Goal: Task Accomplishment & Management: Use online tool/utility

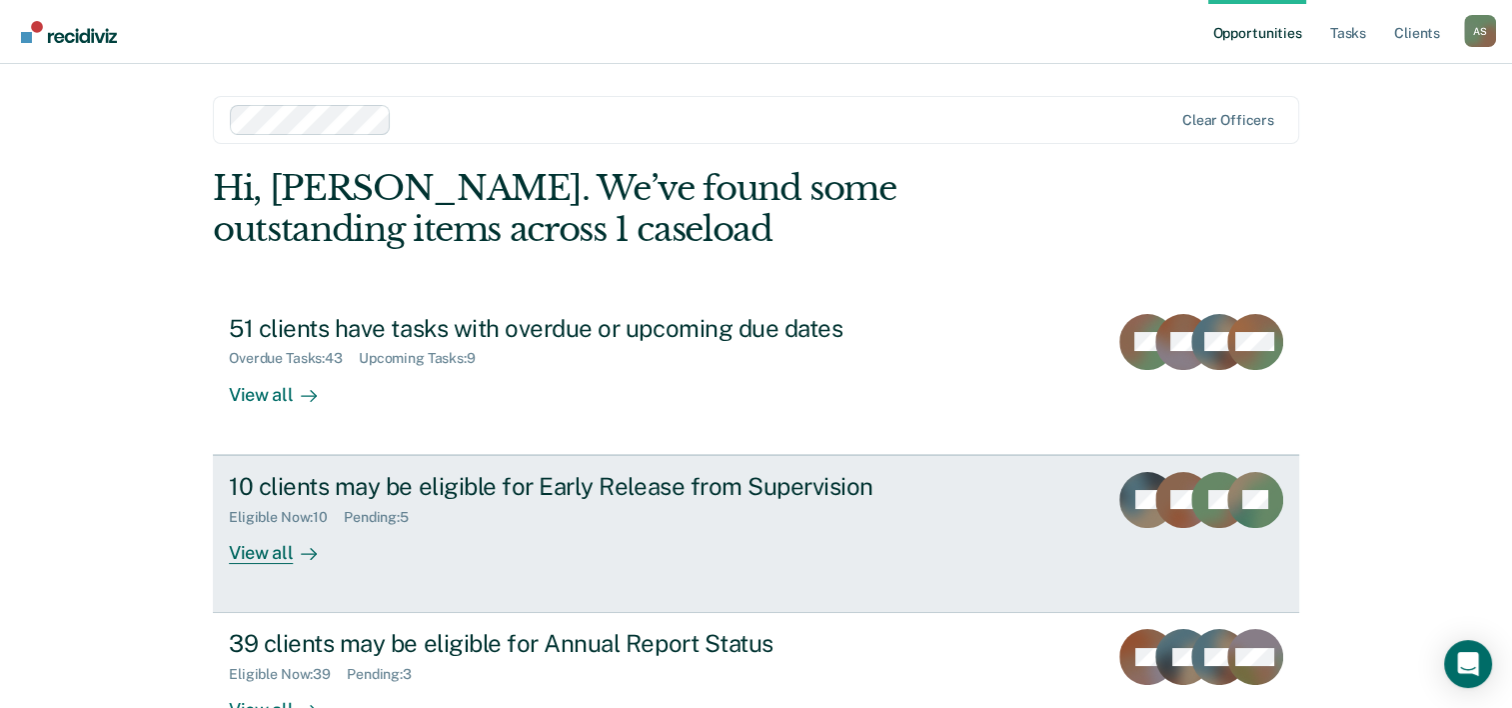
click at [552, 479] on div "10 clients may be eligible for Early Release from Supervision" at bounding box center [580, 486] width 702 height 29
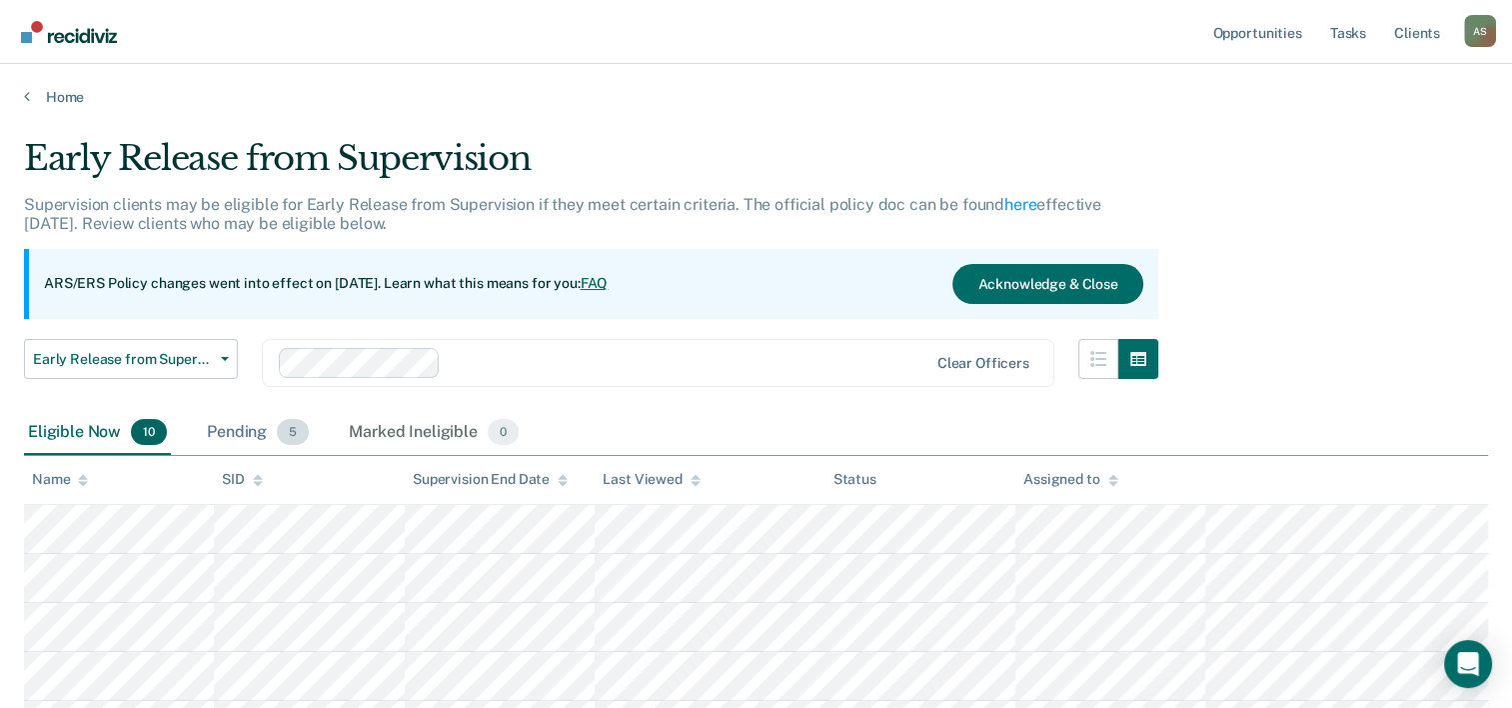
click at [248, 440] on div "Pending 5" at bounding box center [258, 433] width 110 height 44
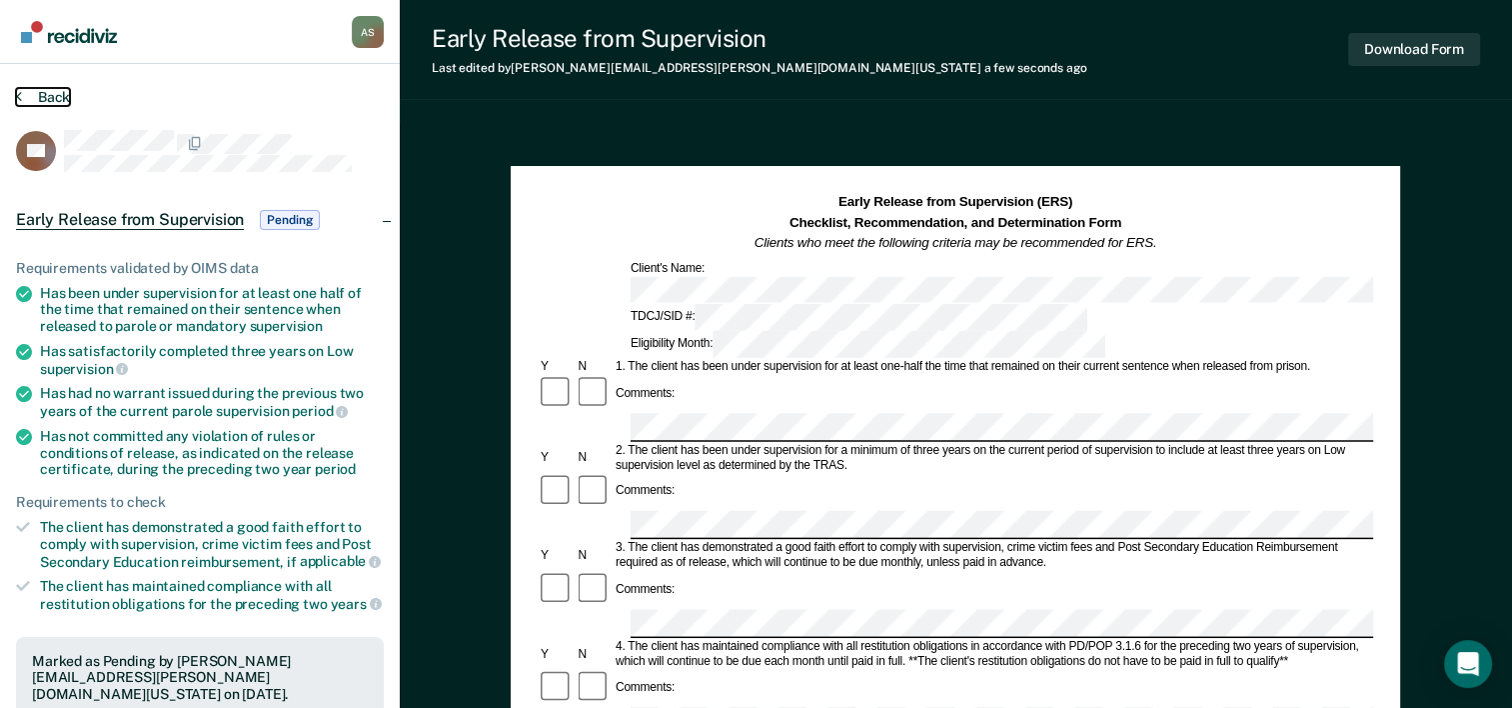
click at [43, 92] on button "Back" at bounding box center [43, 97] width 54 height 18
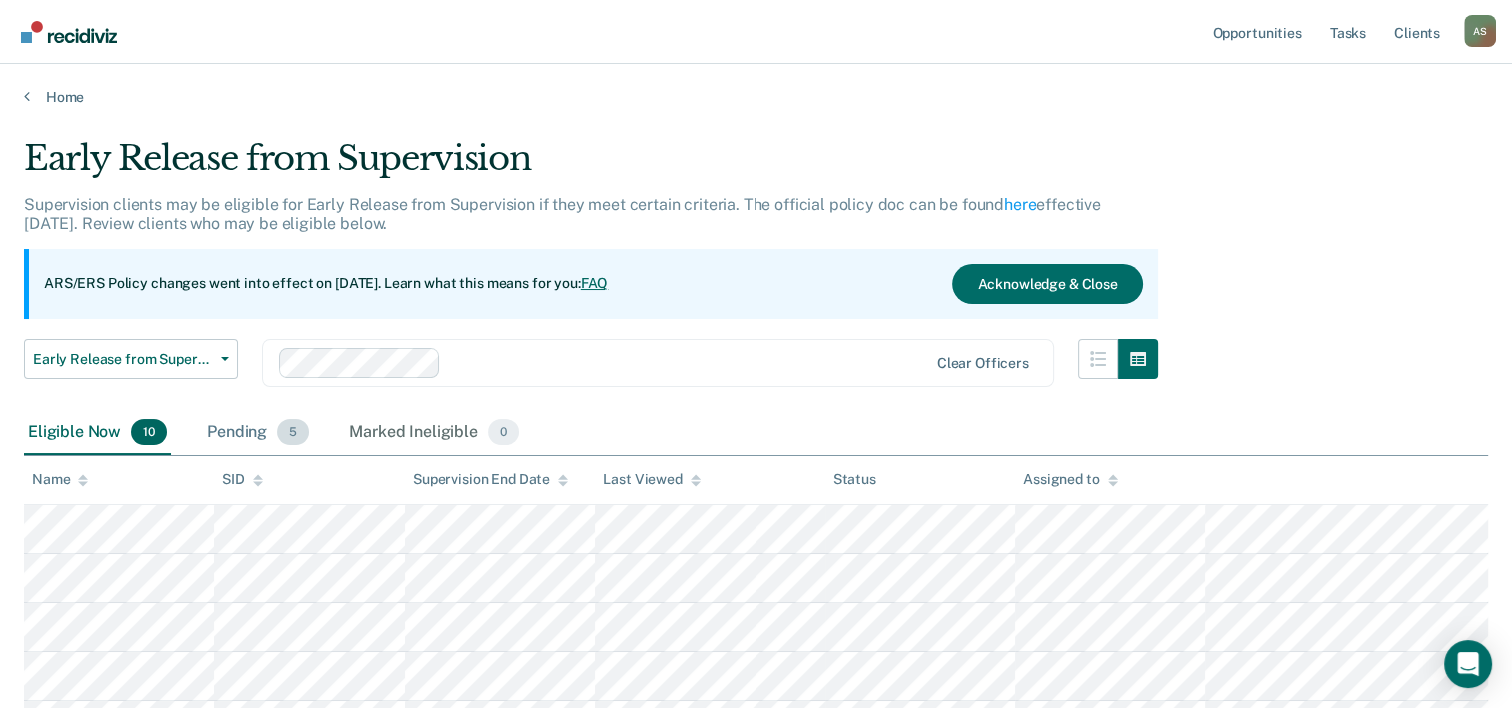
click at [284, 424] on span "5" at bounding box center [293, 432] width 32 height 26
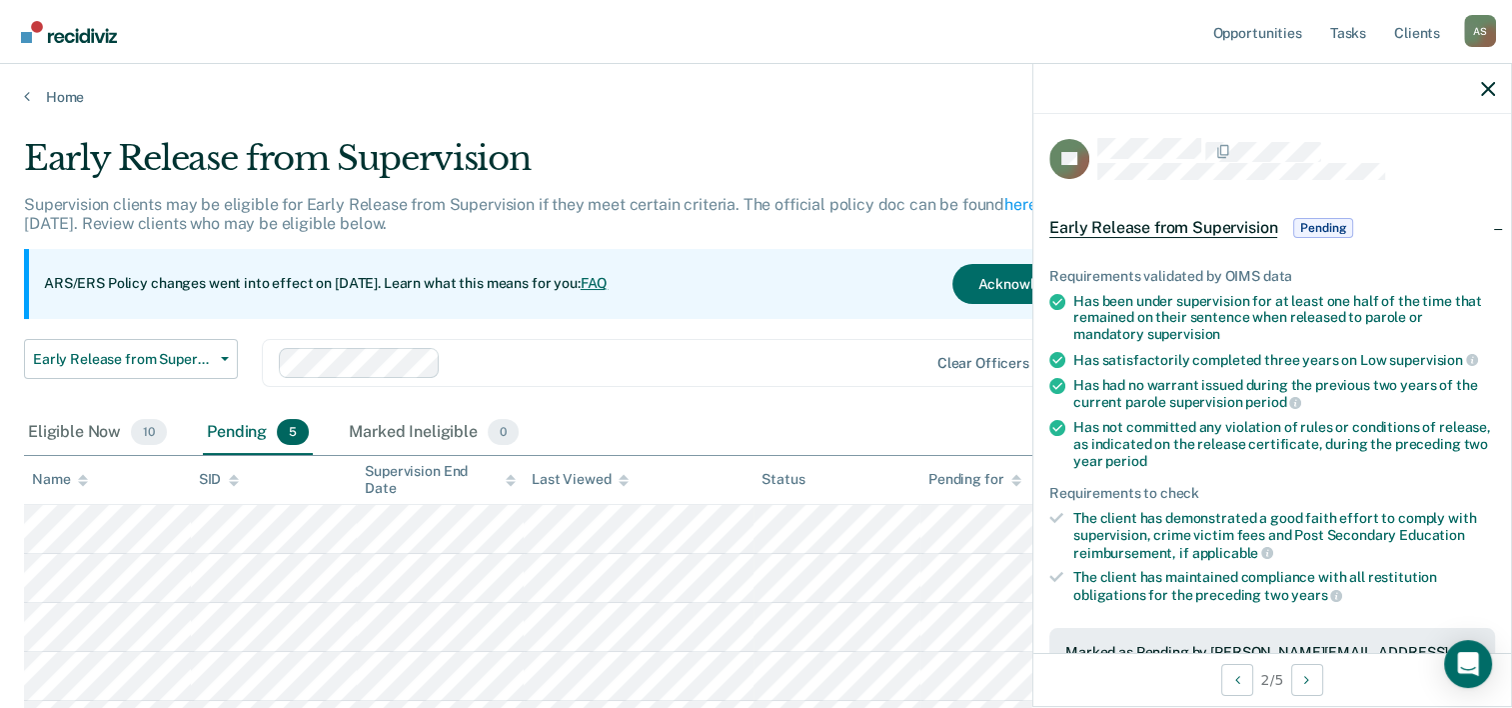
click at [957, 428] on div "Eligible Now 10 Pending 5 Marked Ineligible 0" at bounding box center [756, 433] width 1464 height 45
click at [1492, 88] on icon "button" at bounding box center [1488, 89] width 14 height 14
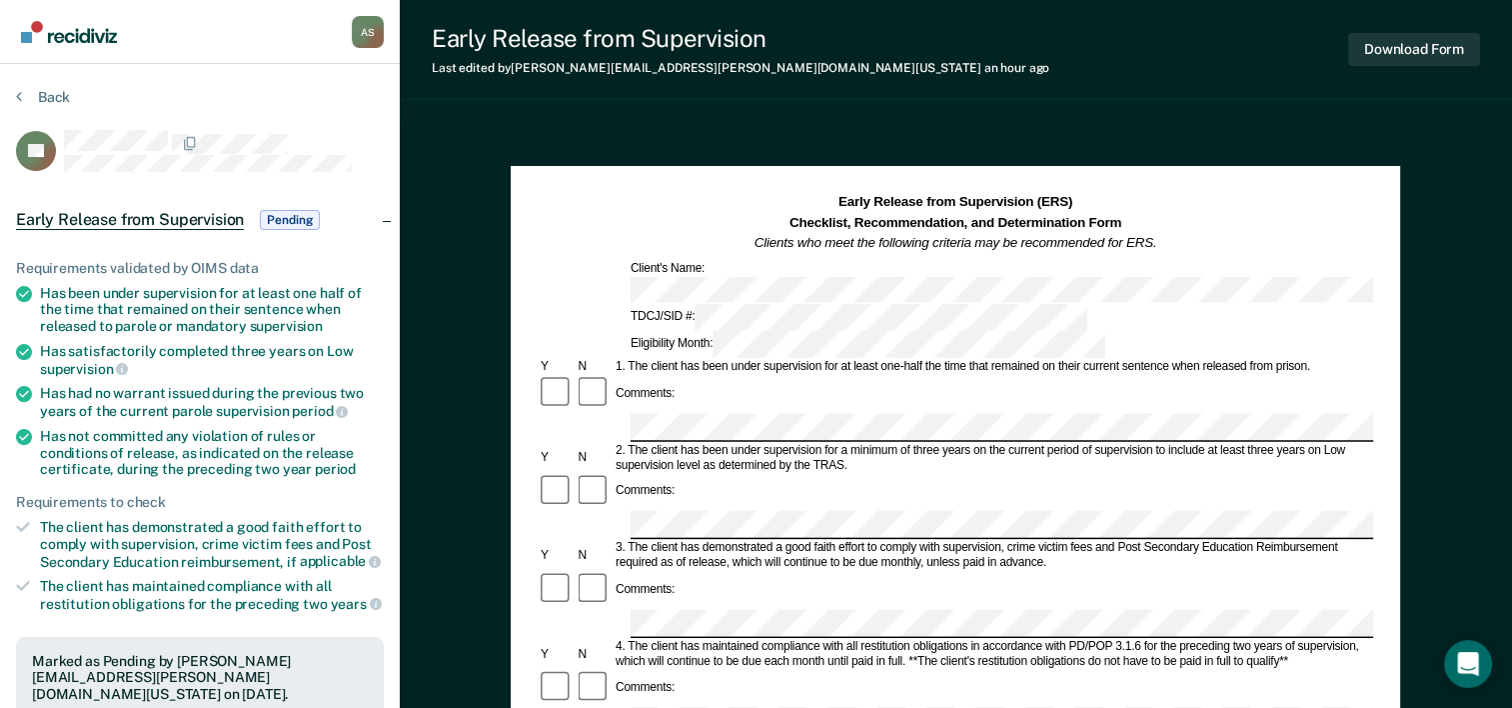
click at [56, 91] on button "Back" at bounding box center [43, 97] width 54 height 18
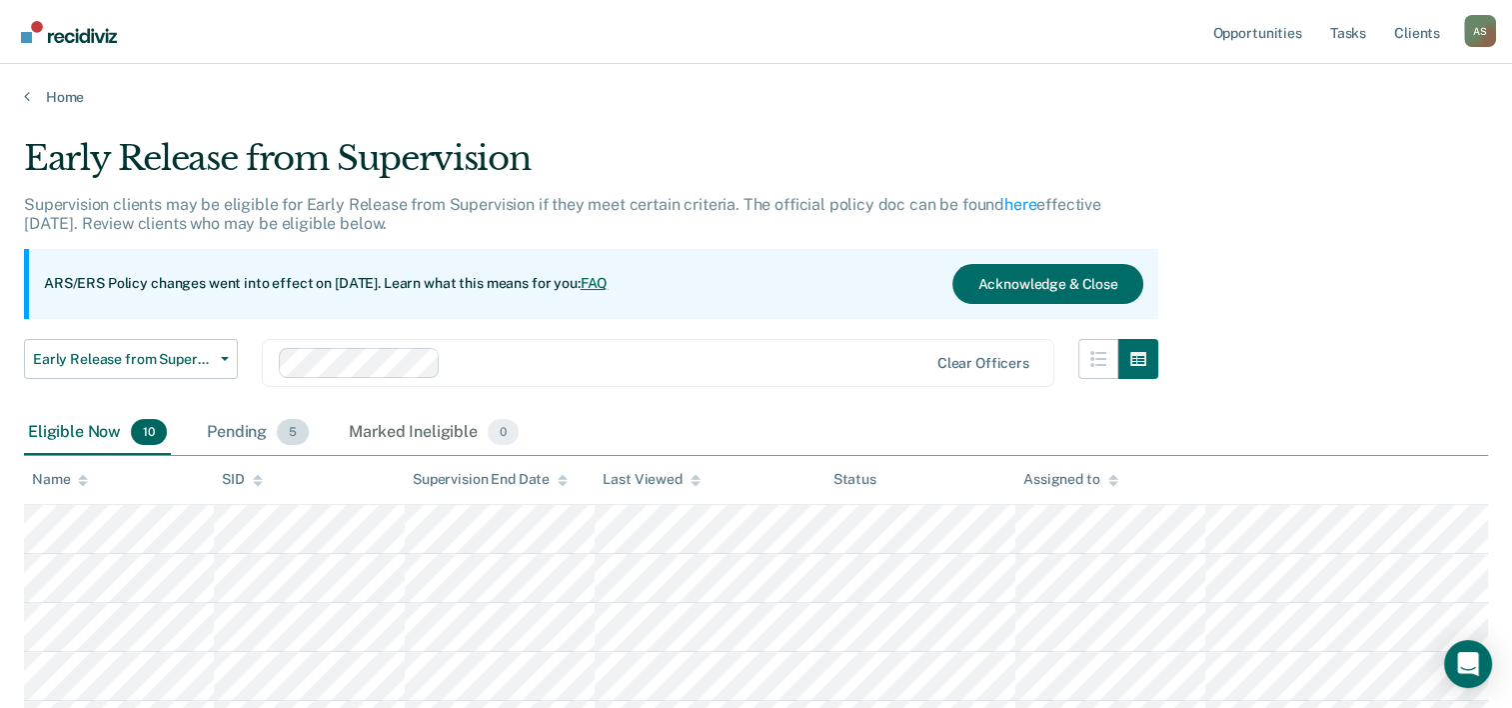
click at [262, 421] on div "Pending 5" at bounding box center [258, 433] width 110 height 44
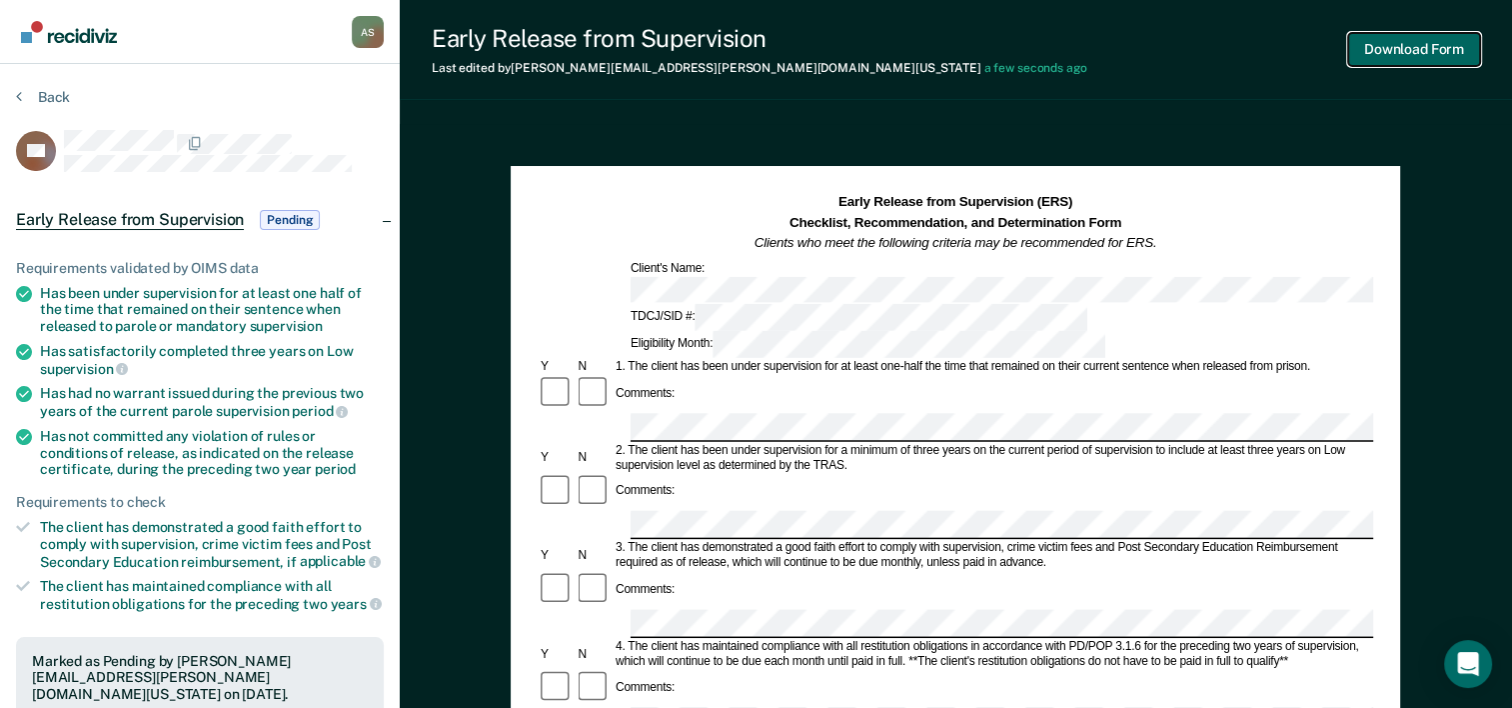
click at [1368, 50] on button "Download Form" at bounding box center [1414, 49] width 132 height 33
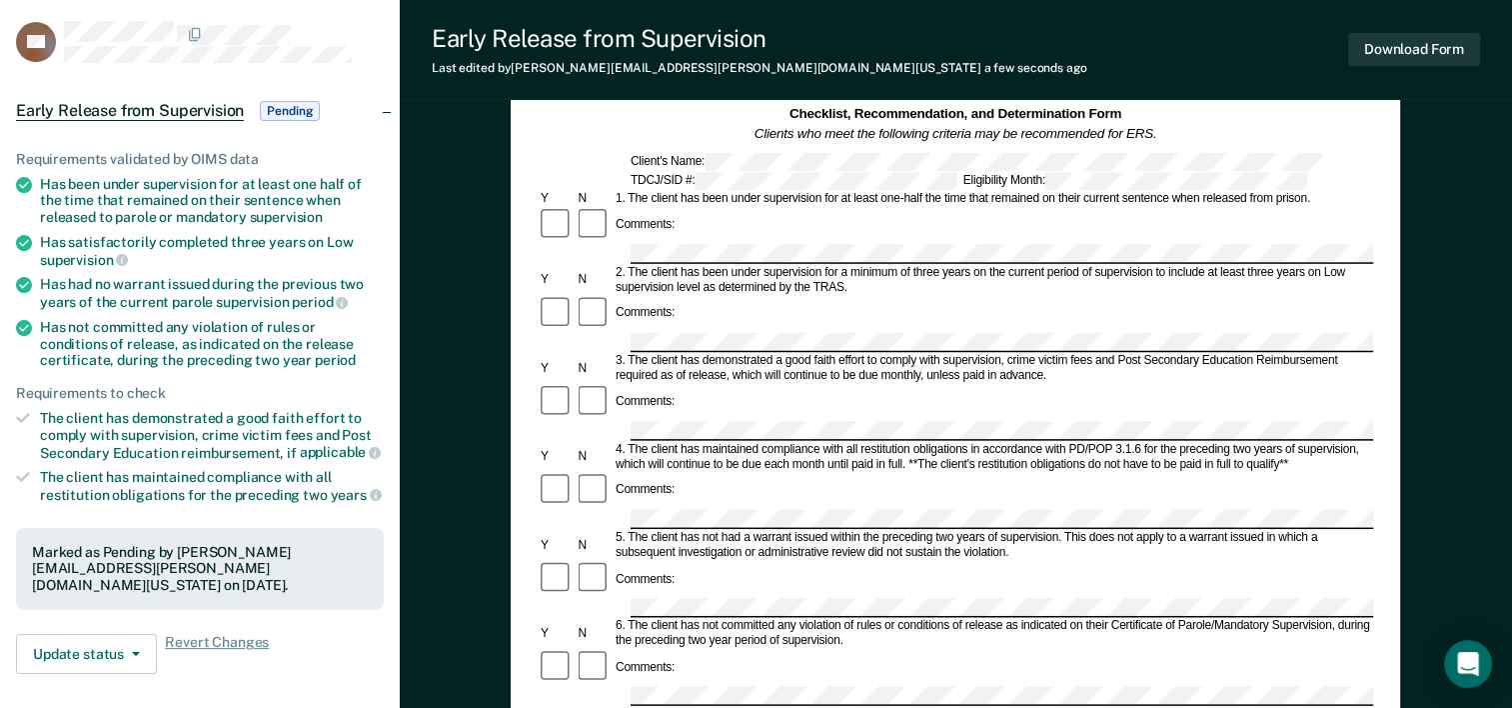
scroll to position [300, 0]
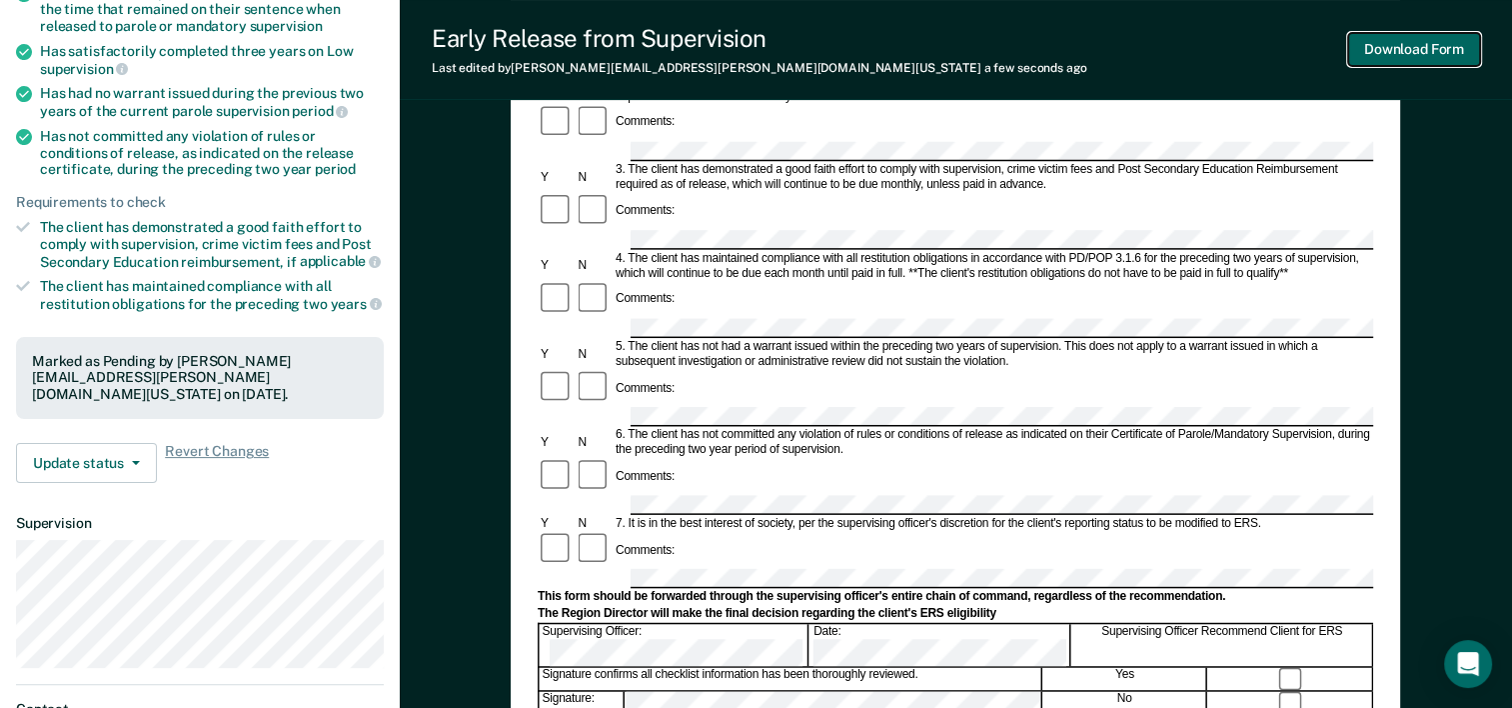
click at [1391, 51] on button "Download Form" at bounding box center [1414, 49] width 132 height 33
